Goal: Complete application form

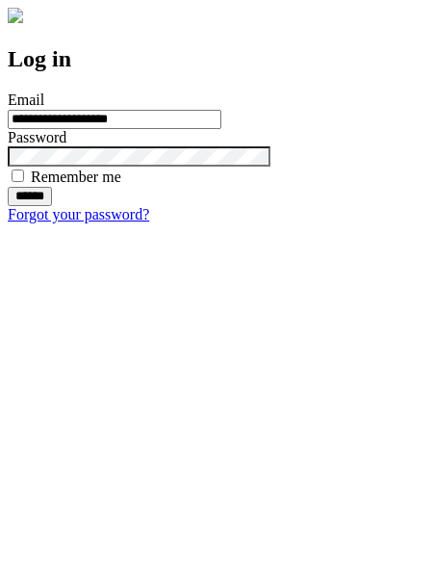
type input "**********"
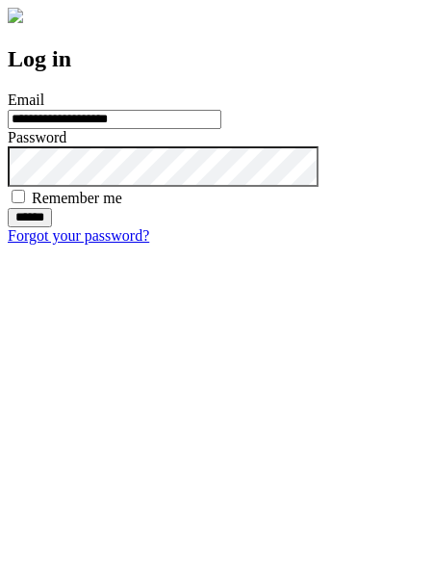
click at [52, 227] on input "******" at bounding box center [30, 217] width 44 height 19
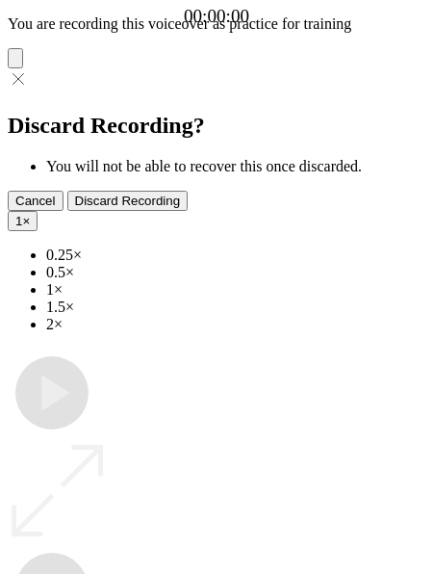
type input "**********"
